Goal: Navigation & Orientation: Find specific page/section

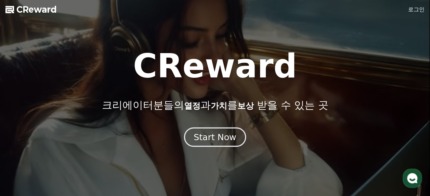
click at [229, 138] on div "Start Now" at bounding box center [215, 137] width 42 height 12
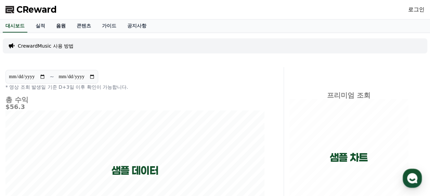
click at [61, 21] on link "음원" at bounding box center [61, 26] width 21 height 13
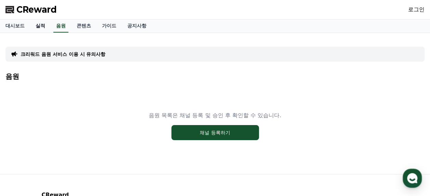
click at [41, 24] on link "실적" at bounding box center [40, 26] width 21 height 13
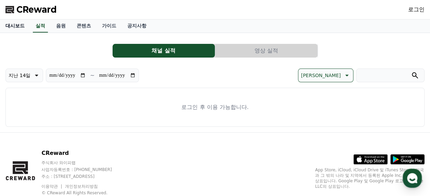
click at [15, 23] on link "대시보드" at bounding box center [15, 26] width 30 height 13
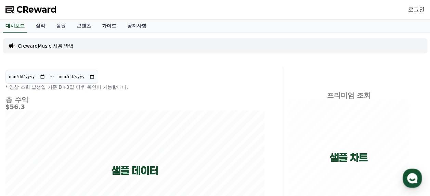
click at [103, 27] on link "가이드" at bounding box center [109, 26] width 25 height 13
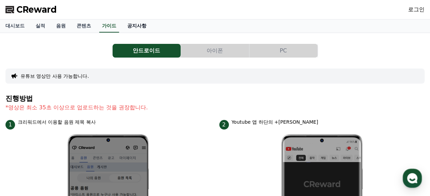
click at [147, 27] on link "공지사항" at bounding box center [137, 26] width 30 height 13
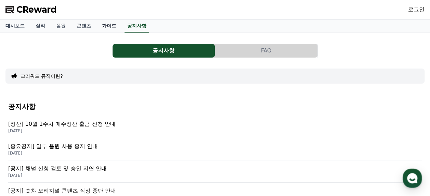
click at [113, 25] on link "가이드" at bounding box center [109, 26] width 25 height 13
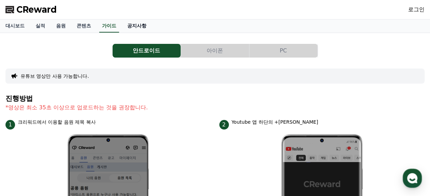
click at [130, 25] on link "공지사항" at bounding box center [137, 26] width 30 height 13
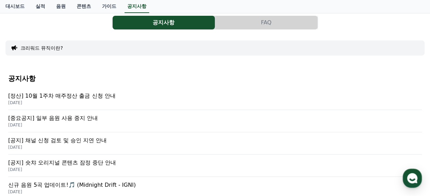
scroll to position [68, 0]
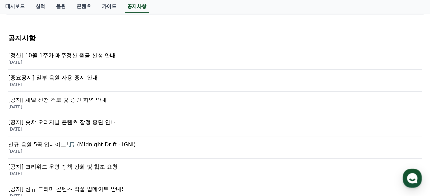
click at [91, 58] on p "[정산] 10월 1주차 매주정산 출금 신청 안내" at bounding box center [215, 55] width 414 height 8
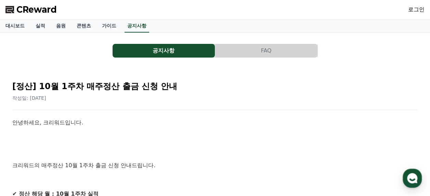
scroll to position [68, 0]
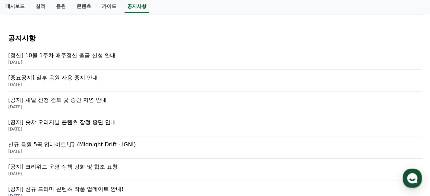
click at [84, 75] on p "[중요공지] 일부 음원 사용 중지 안내" at bounding box center [215, 78] width 414 height 8
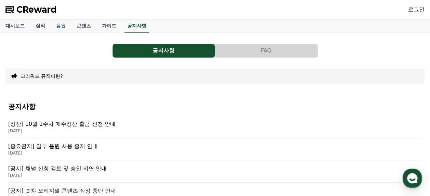
scroll to position [68, 0]
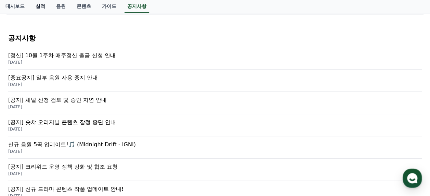
click at [41, 5] on link "실적" at bounding box center [40, 6] width 21 height 13
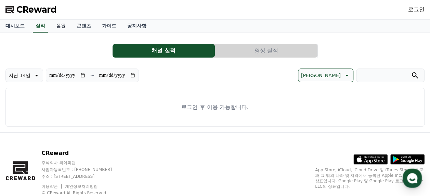
click at [61, 28] on link "음원" at bounding box center [61, 26] width 21 height 13
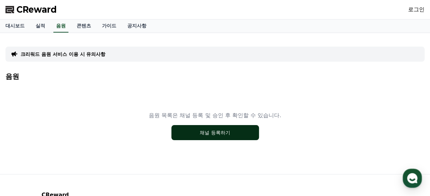
click at [188, 135] on button "채널 등록하기" at bounding box center [215, 132] width 88 height 15
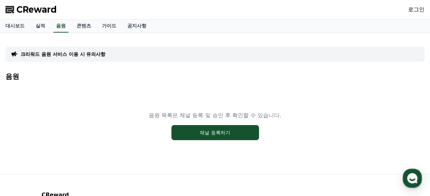
click at [31, 10] on span "CReward" at bounding box center [36, 9] width 40 height 11
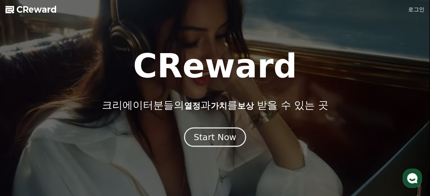
click at [207, 140] on div "Start Now" at bounding box center [215, 137] width 42 height 12
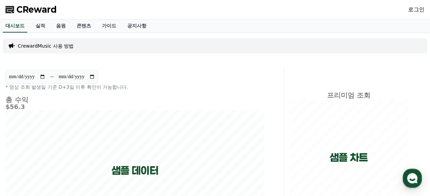
click at [41, 8] on span "CReward" at bounding box center [36, 9] width 40 height 11
